Goal: Task Accomplishment & Management: Complete application form

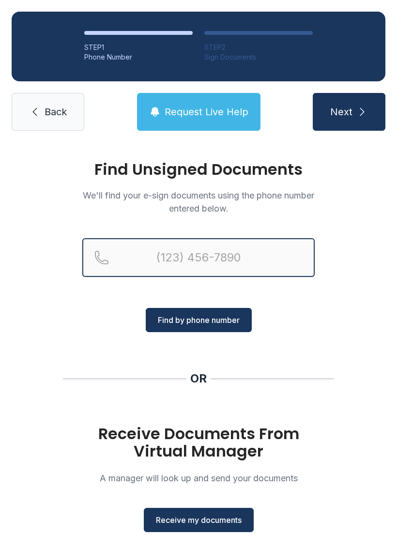
click at [146, 253] on input "Reservation phone number" at bounding box center [198, 257] width 233 height 39
type input "("
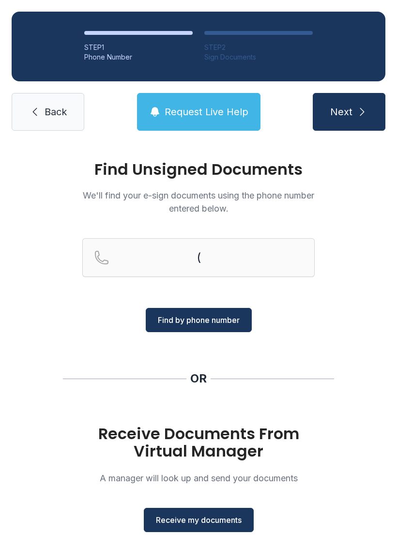
click at [40, 116] on icon at bounding box center [35, 112] width 12 height 12
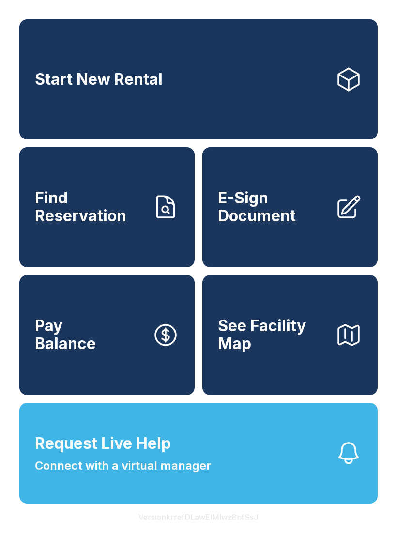
click at [275, 219] on span "E-Sign Document" at bounding box center [272, 206] width 109 height 35
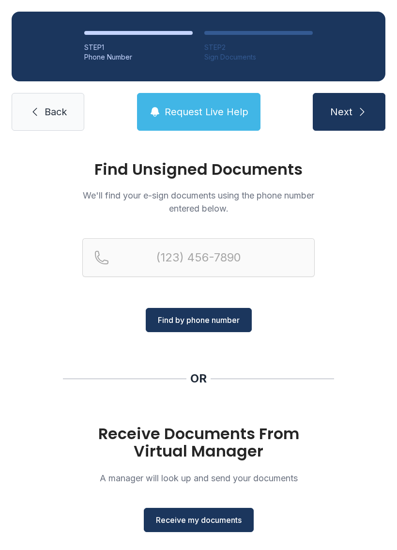
click at [234, 447] on h1 "Receive Documents From Virtual Manager" at bounding box center [198, 442] width 233 height 35
click at [202, 521] on span "Receive my documents" at bounding box center [199, 520] width 86 height 12
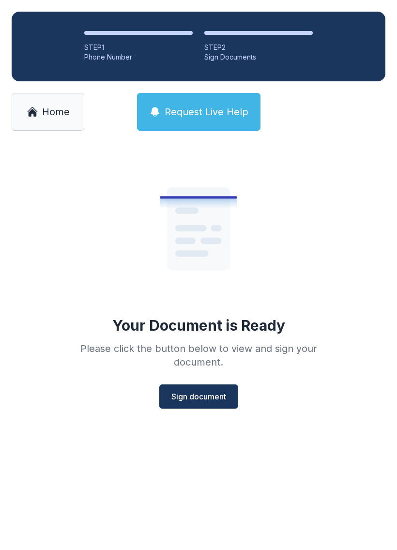
click at [211, 391] on span "Sign document" at bounding box center [198, 397] width 55 height 12
